Goal: Information Seeking & Learning: Find contact information

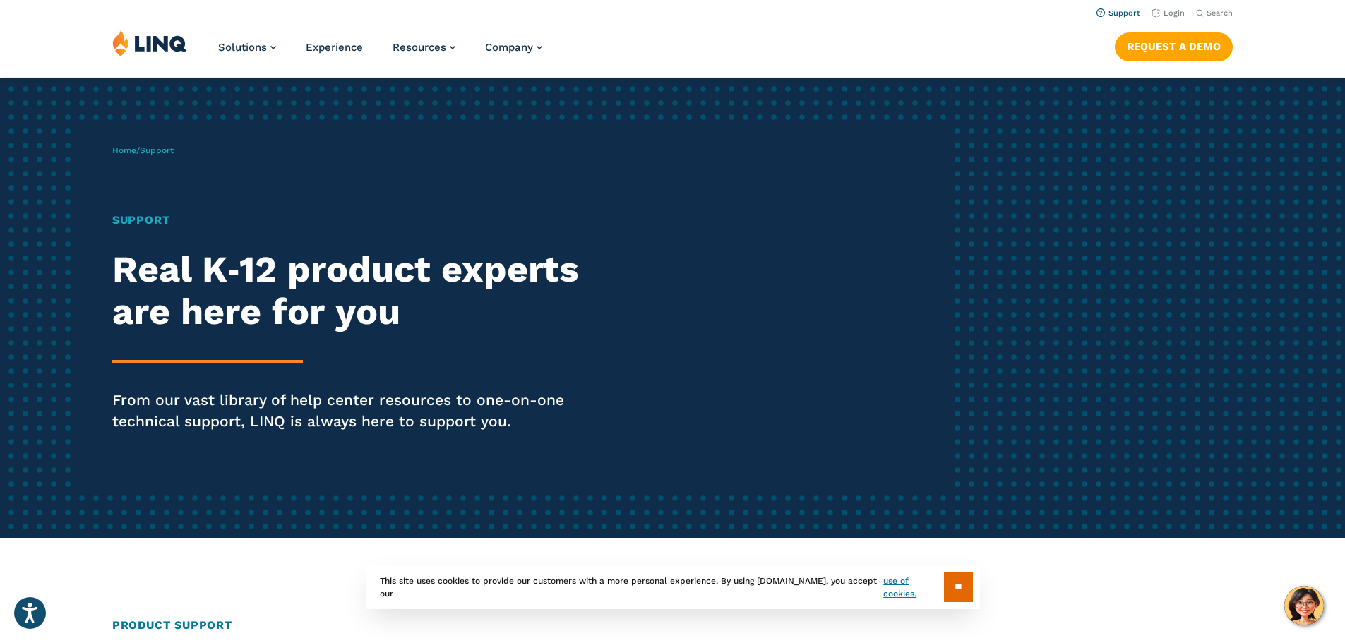
drag, startPoint x: 0, startPoint y: 0, endPoint x: 1121, endPoint y: 10, distance: 1120.9
click at [1121, 10] on link "Support" at bounding box center [1119, 12] width 44 height 9
click at [1120, 11] on link "Support" at bounding box center [1119, 12] width 44 height 9
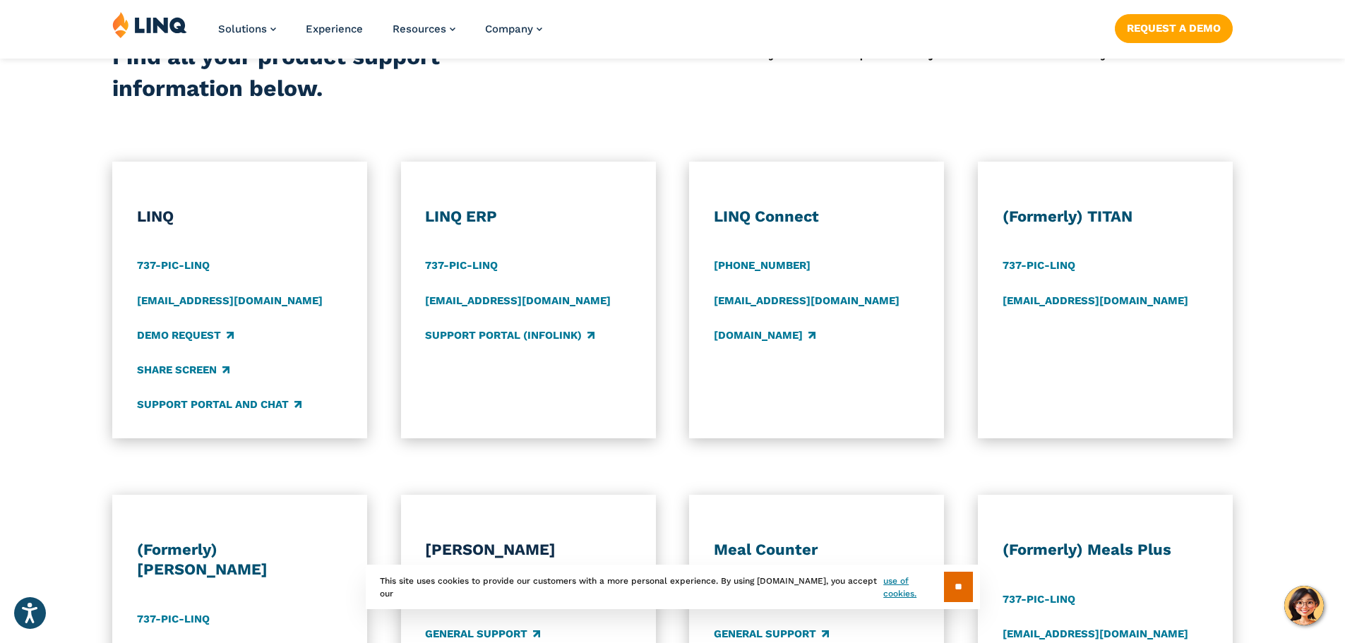
scroll to position [636, 0]
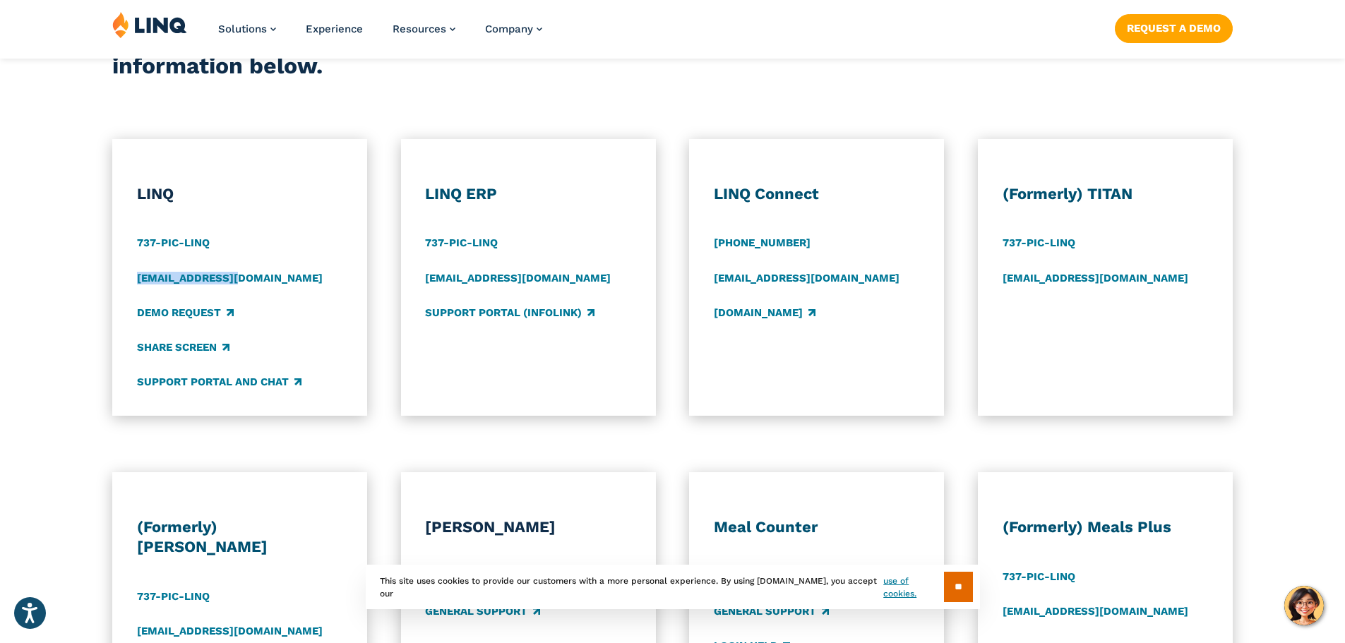
drag, startPoint x: 271, startPoint y: 275, endPoint x: 112, endPoint y: 283, distance: 159.8
click at [112, 283] on div "LINQ 737-PIC-[GEOGRAPHIC_DATA] [EMAIL_ADDRESS][DOMAIN_NAME] Demo Request Share …" at bounding box center [239, 277] width 255 height 277
copy link "[EMAIL_ADDRESS][DOMAIN_NAME]"
